Goal: Information Seeking & Learning: Learn about a topic

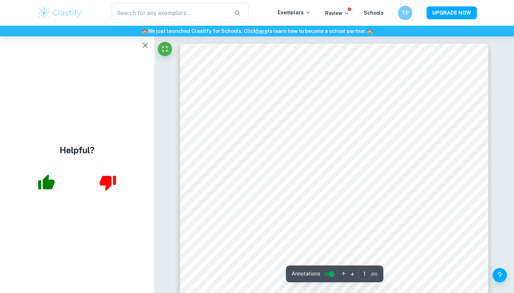
click at [51, 1] on div "​ Exemplars Review Schools TP UPGRADE NOW" at bounding box center [257, 13] width 514 height 26
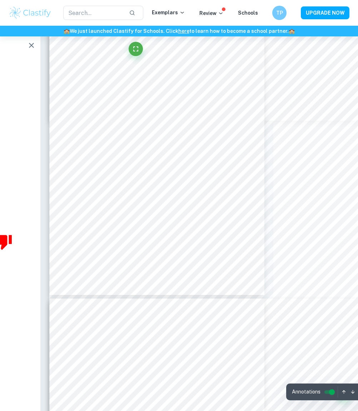
scroll to position [1365, 84]
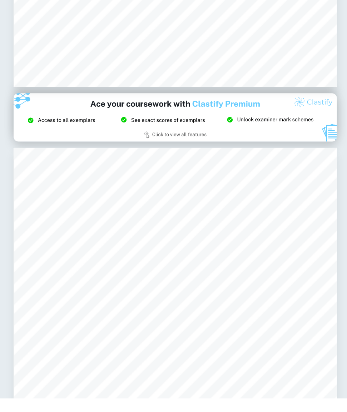
scroll to position [3796, 41]
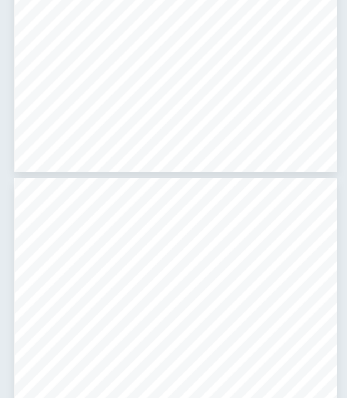
type input "16"
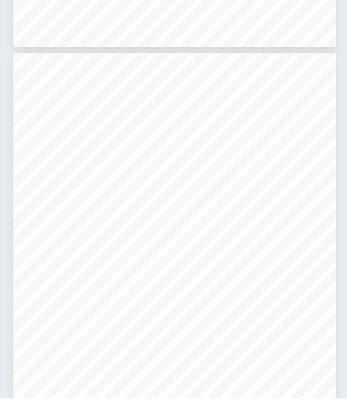
scroll to position [3959, 41]
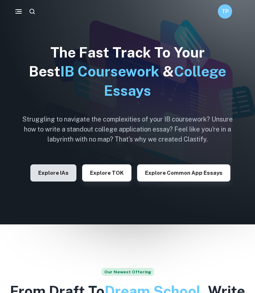
click at [69, 171] on button "Explore IAs" at bounding box center [53, 172] width 46 height 17
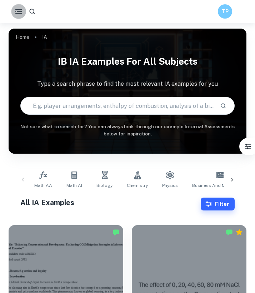
click at [19, 12] on icon "button" at bounding box center [18, 11] width 9 height 9
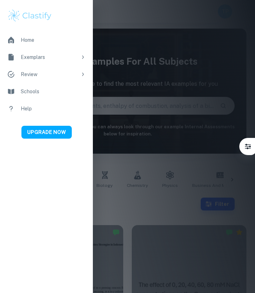
click at [111, 21] on div at bounding box center [127, 146] width 255 height 293
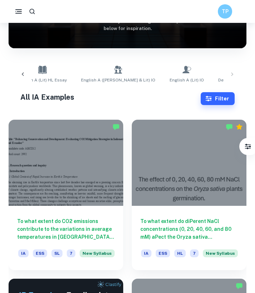
scroll to position [101, 0]
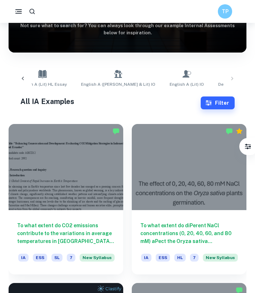
click at [36, 19] on div "TP" at bounding box center [127, 11] width 255 height 23
click at [36, 9] on button "button" at bounding box center [31, 11] width 13 height 13
type input "business"
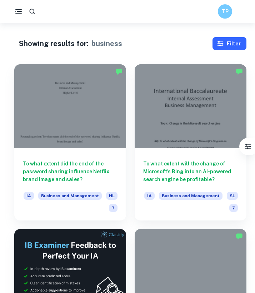
click at [219, 41] on icon "button" at bounding box center [220, 43] width 7 height 7
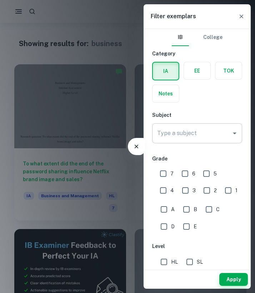
click at [183, 137] on div "Type a subject Type a subject" at bounding box center [197, 133] width 90 height 20
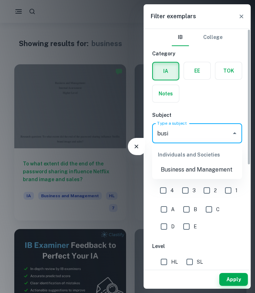
click at [191, 164] on li "Business and Management" at bounding box center [197, 169] width 90 height 13
type input "Business and Management"
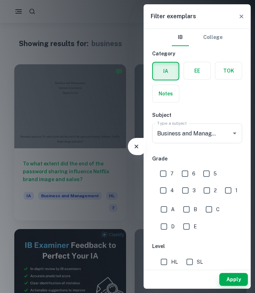
click at [173, 174] on span "7" at bounding box center [171, 174] width 3 height 8
click at [170, 174] on input "7" at bounding box center [163, 173] width 14 height 14
checkbox input "true"
click at [186, 175] on input "6" at bounding box center [185, 173] width 14 height 14
checkbox input "true"
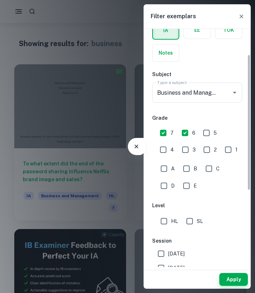
scroll to position [45, 0]
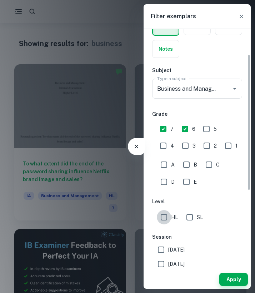
click at [170, 223] on input "HL" at bounding box center [164, 217] width 14 height 14
checkbox input "true"
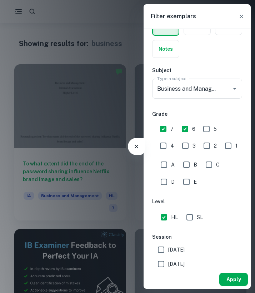
click at [233, 274] on button "Apply" at bounding box center [233, 279] width 29 height 13
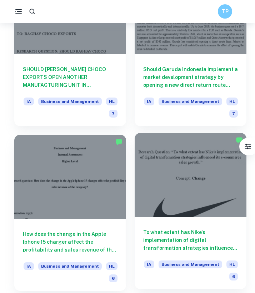
scroll to position [1083, 0]
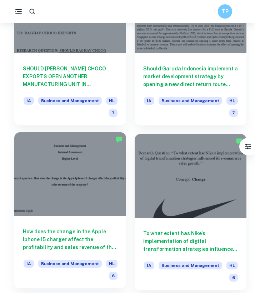
click at [95, 212] on div at bounding box center [70, 174] width 112 height 84
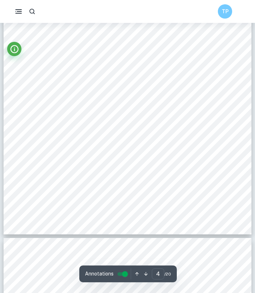
scroll to position [1299, 0]
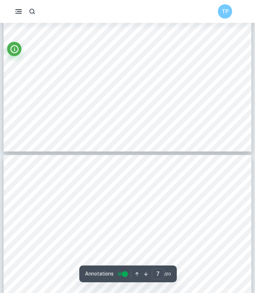
type input "8"
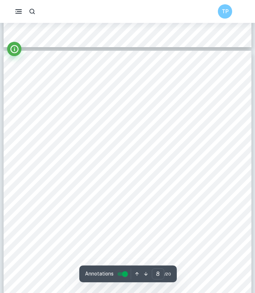
scroll to position [2573, 0]
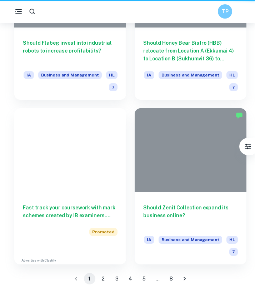
scroll to position [1083, 0]
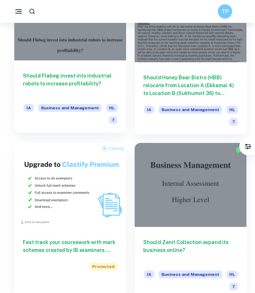
scroll to position [1732, 0]
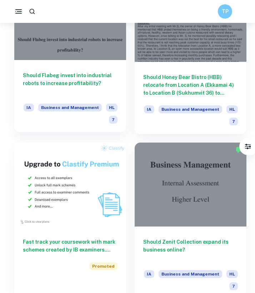
click at [89, 63] on div "Should Flabeg invest into industrial robots to increase profitability? IA Busin…" at bounding box center [70, 96] width 112 height 72
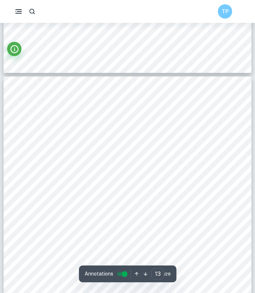
scroll to position [3963, 0]
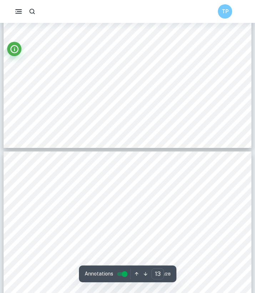
type input "12"
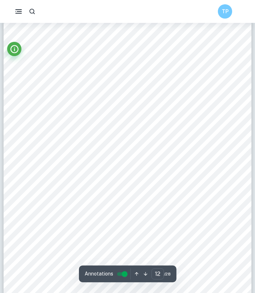
scroll to position [3696, 0]
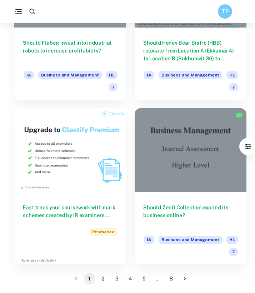
scroll to position [1767, 0]
click at [98, 283] on li "2" at bounding box center [103, 278] width 14 height 11
click at [103, 273] on button "2" at bounding box center [103, 278] width 11 height 11
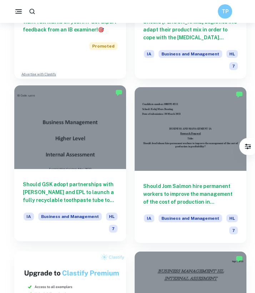
scroll to position [309, 0]
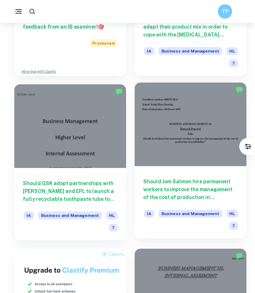
click at [166, 179] on h6 "Should Jom Salmon hire permanent workers to improve the management of the cost …" at bounding box center [190, 190] width 95 height 24
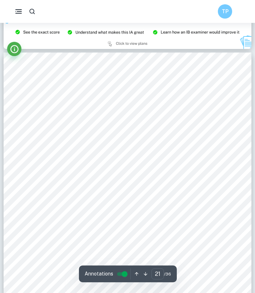
scroll to position [6716, 0]
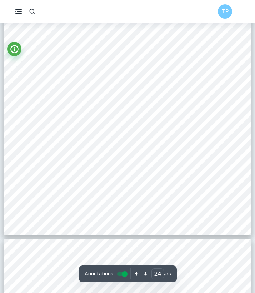
type input "25"
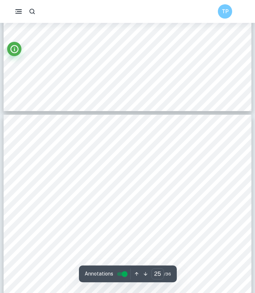
scroll to position [7956, 0]
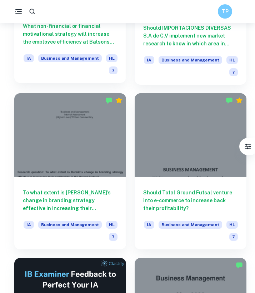
scroll to position [1339, 0]
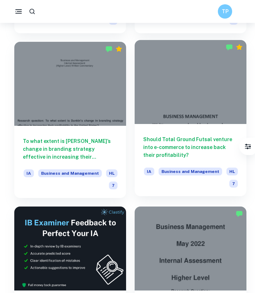
click at [144, 121] on div at bounding box center [191, 82] width 112 height 84
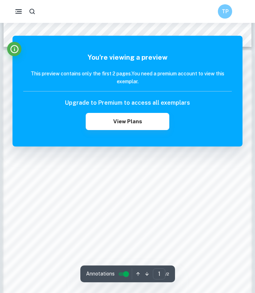
scroll to position [382, 0]
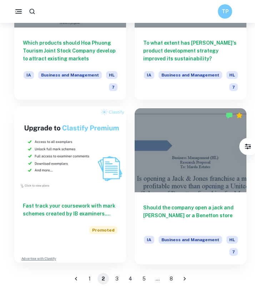
scroll to position [1767, 0]
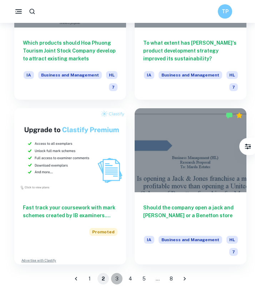
click at [114, 278] on button "3" at bounding box center [116, 278] width 11 height 11
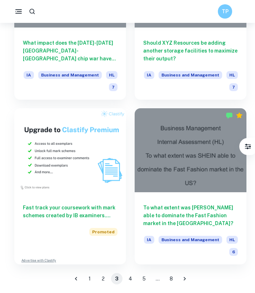
scroll to position [1767, 0]
click at [127, 280] on button "4" at bounding box center [130, 278] width 11 height 11
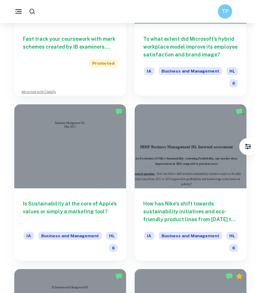
scroll to position [627, 0]
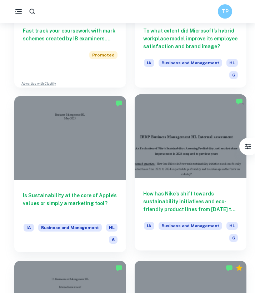
click at [173, 180] on div "How has Nike's shift towards sustainability initiatives and eco-friendly produc…" at bounding box center [191, 214] width 112 height 72
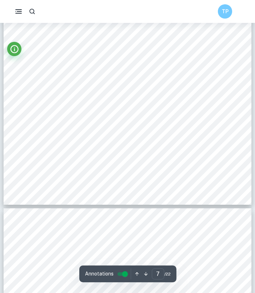
scroll to position [2173, 0]
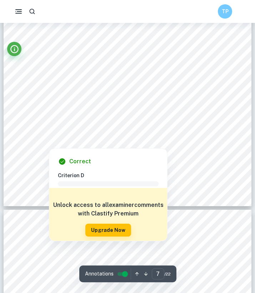
click at [79, 145] on div "Correct Criterion D Comment Unlock access to all examiner comments with Clastif…" at bounding box center [108, 193] width 119 height 96
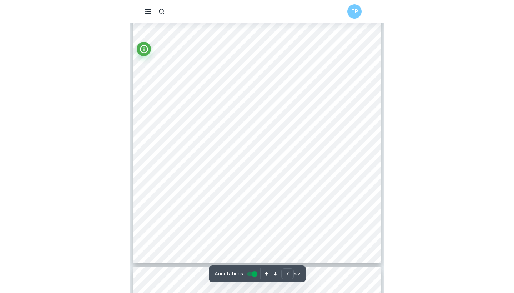
scroll to position [2115, 0]
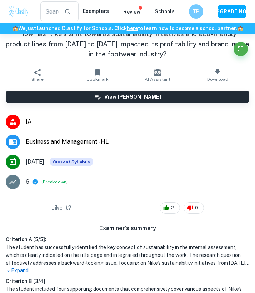
type input "6"
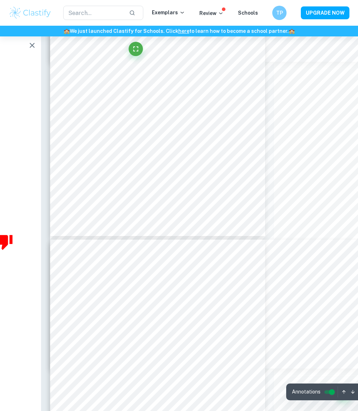
scroll to position [2022, 84]
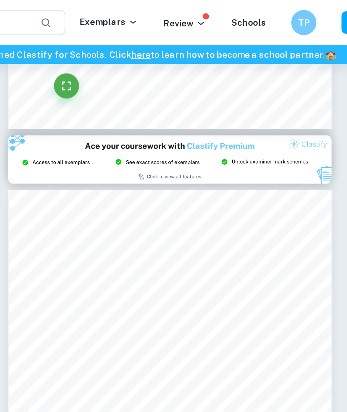
scroll to position [3751, 41]
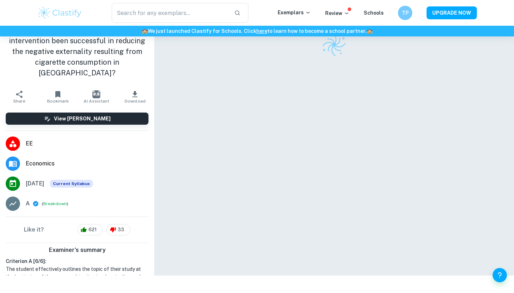
scroll to position [36, 0]
